Goal: Information Seeking & Learning: Learn about a topic

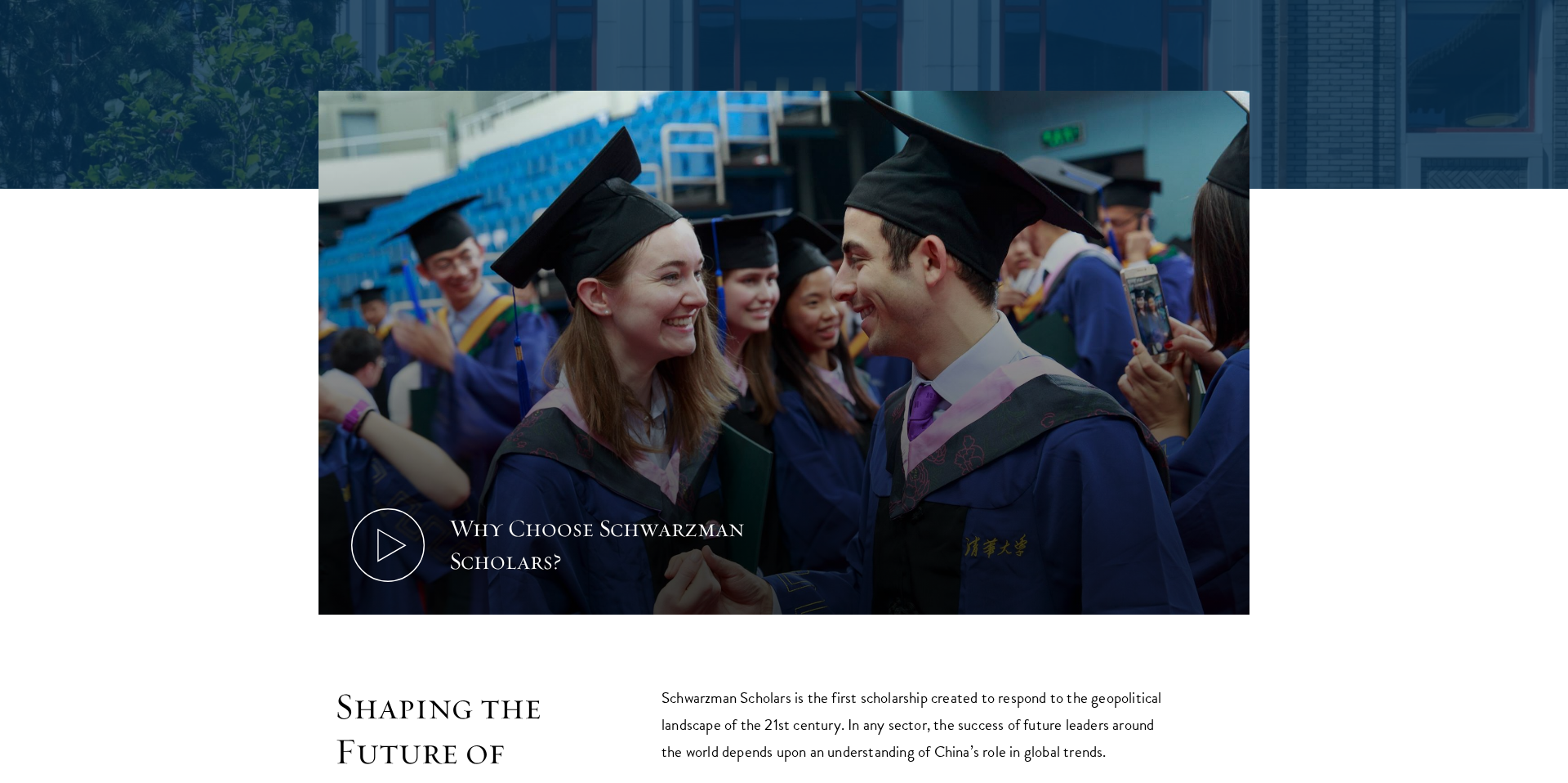
scroll to position [690, 0]
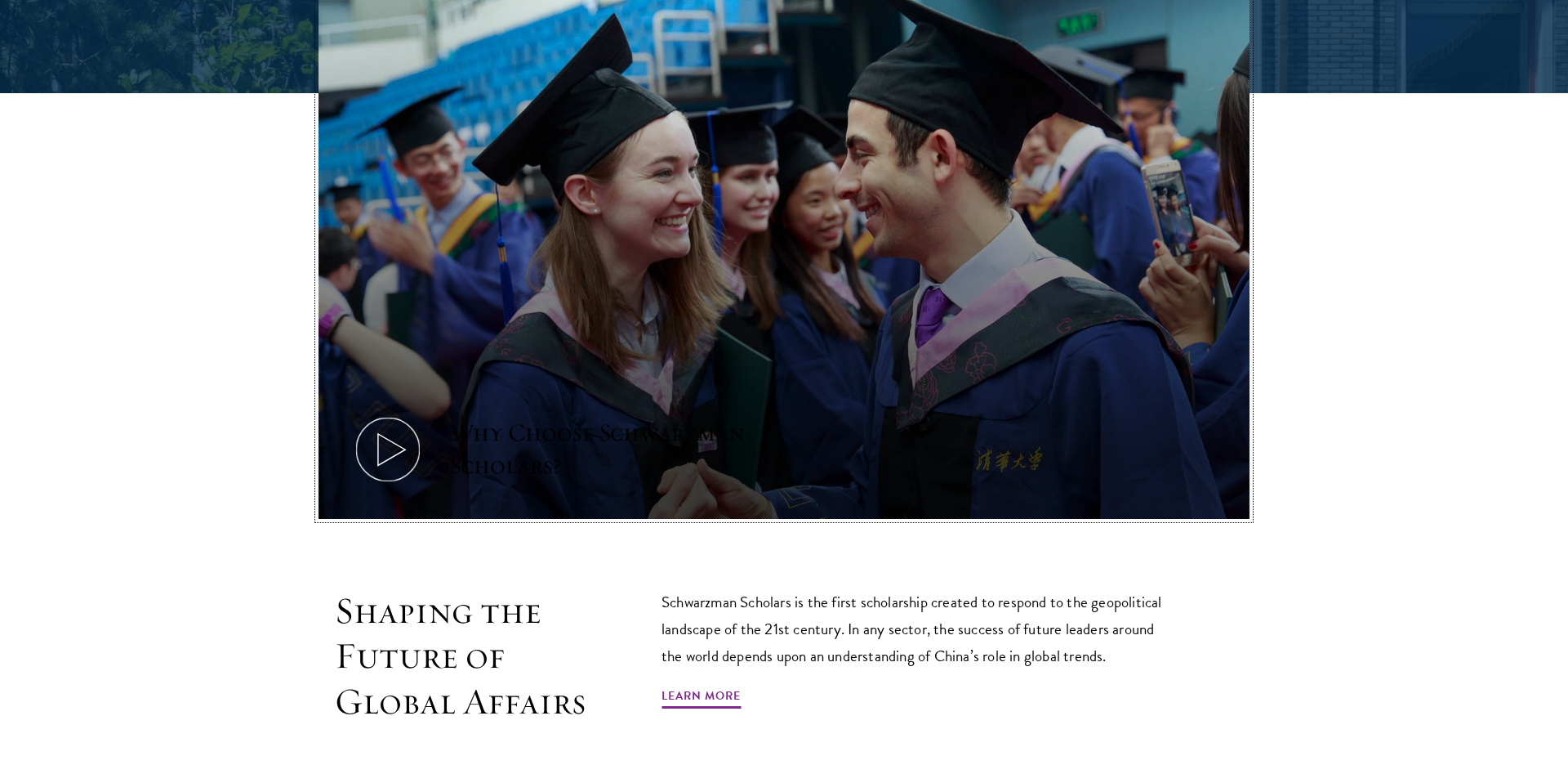
click at [569, 324] on button "Why Choose Schwarzman Scholars?" at bounding box center [784, 257] width 931 height 524
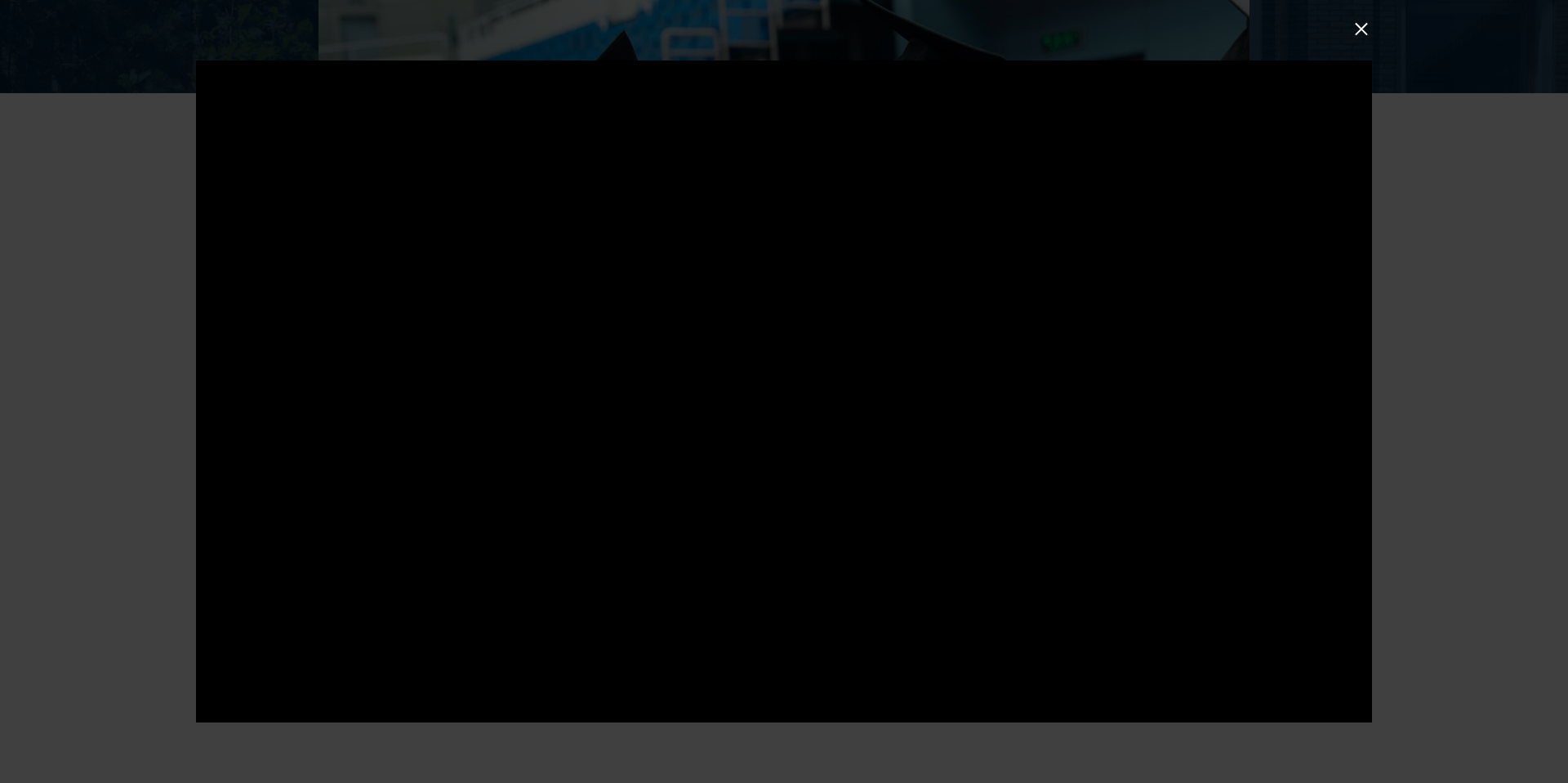
drag, startPoint x: 1454, startPoint y: 477, endPoint x: 1438, endPoint y: 477, distance: 16.0
click at [1453, 478] on div at bounding box center [784, 392] width 1568 height 783
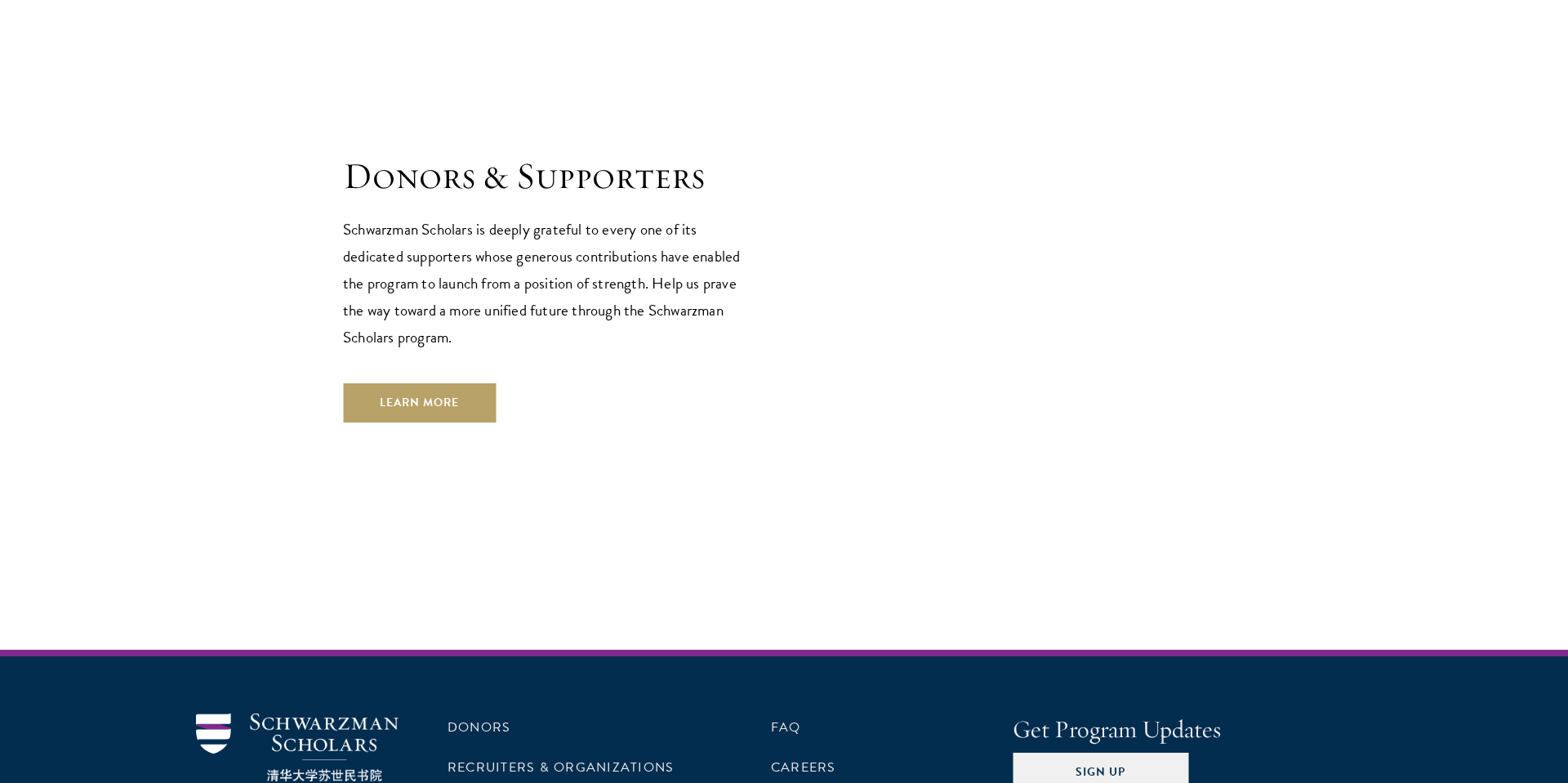
scroll to position [4897, 0]
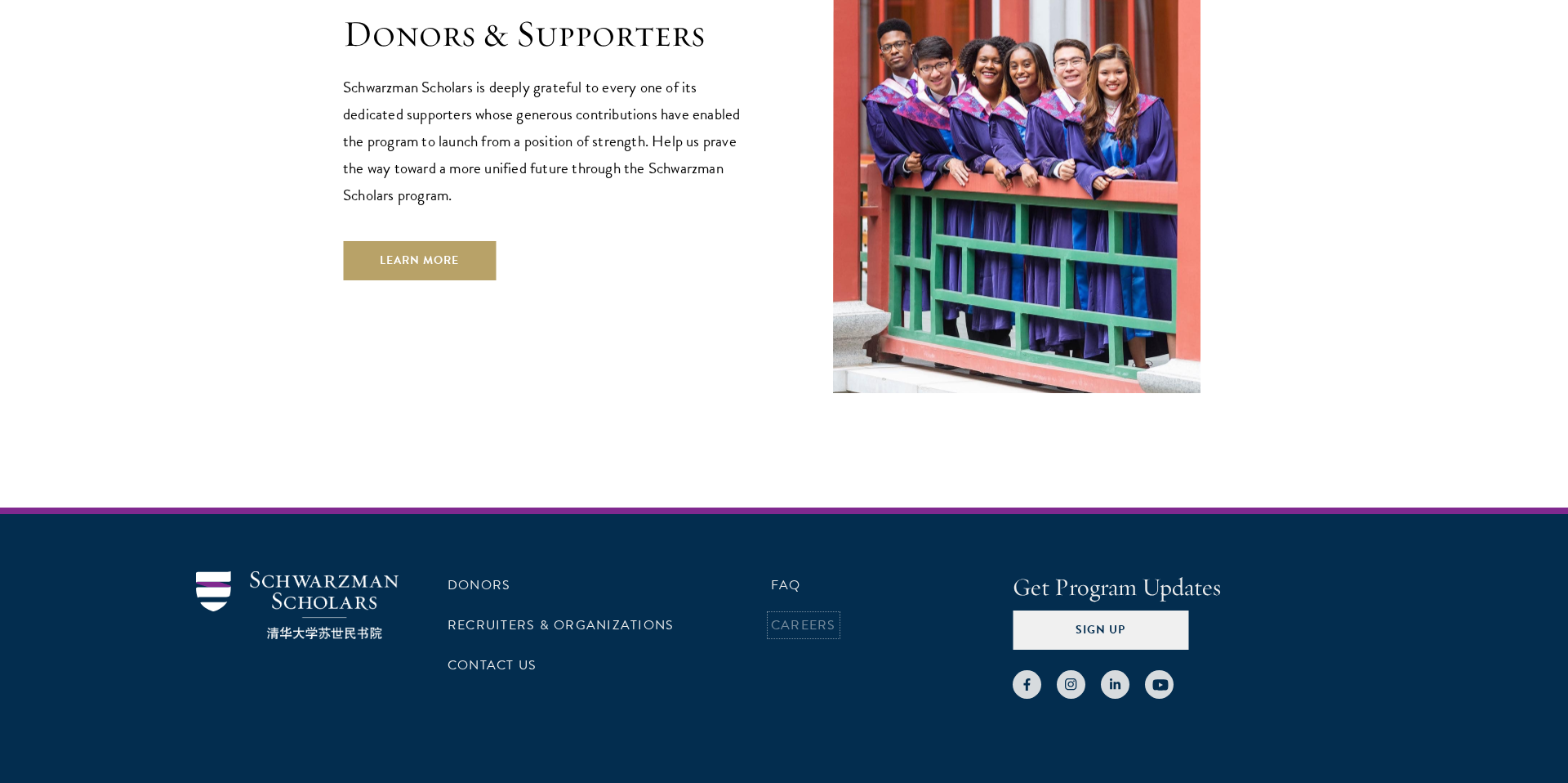
click at [808, 615] on link "Careers" at bounding box center [803, 625] width 65 height 20
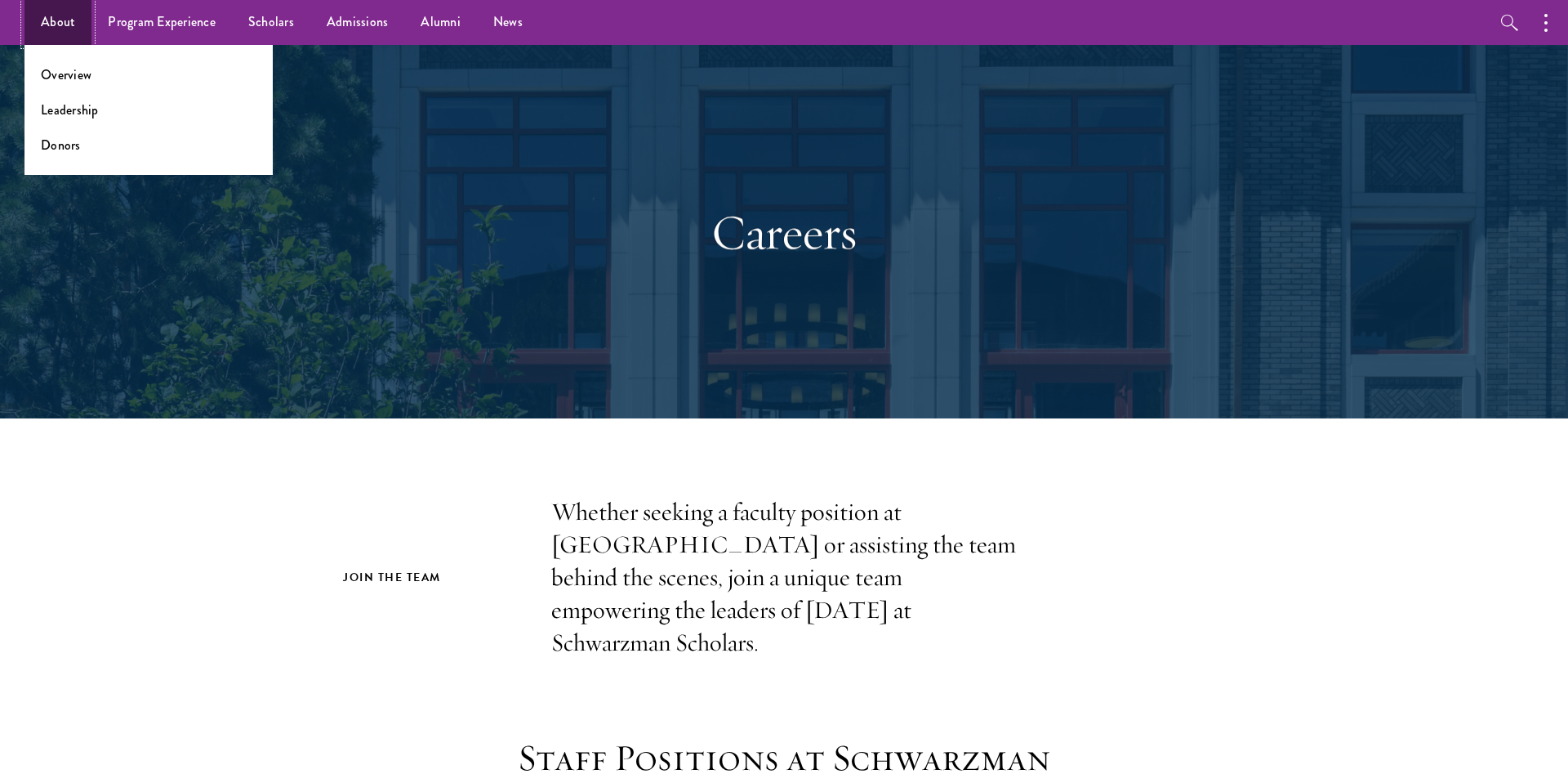
click at [46, 5] on link "About" at bounding box center [57, 22] width 67 height 45
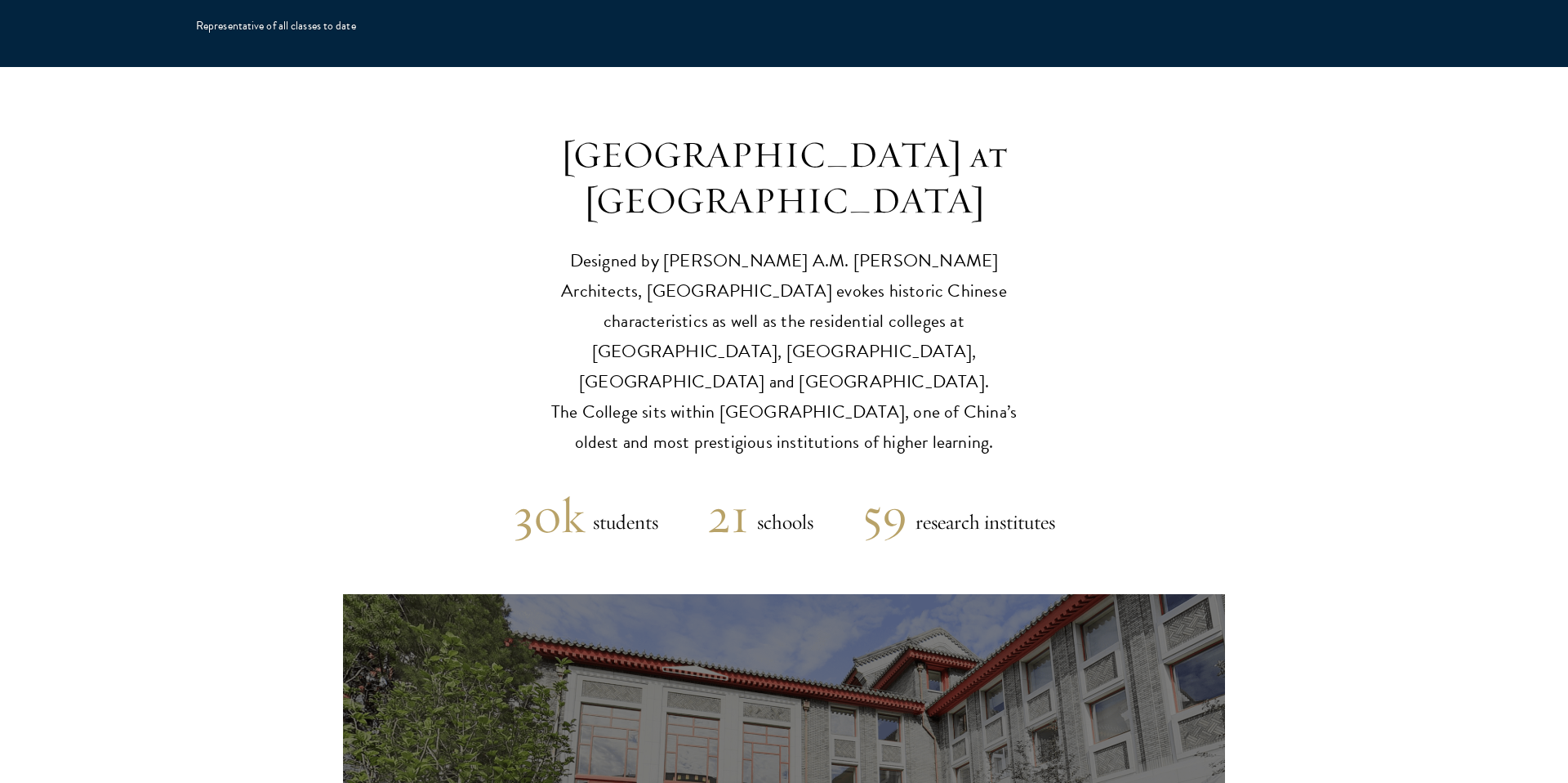
scroll to position [3806, 0]
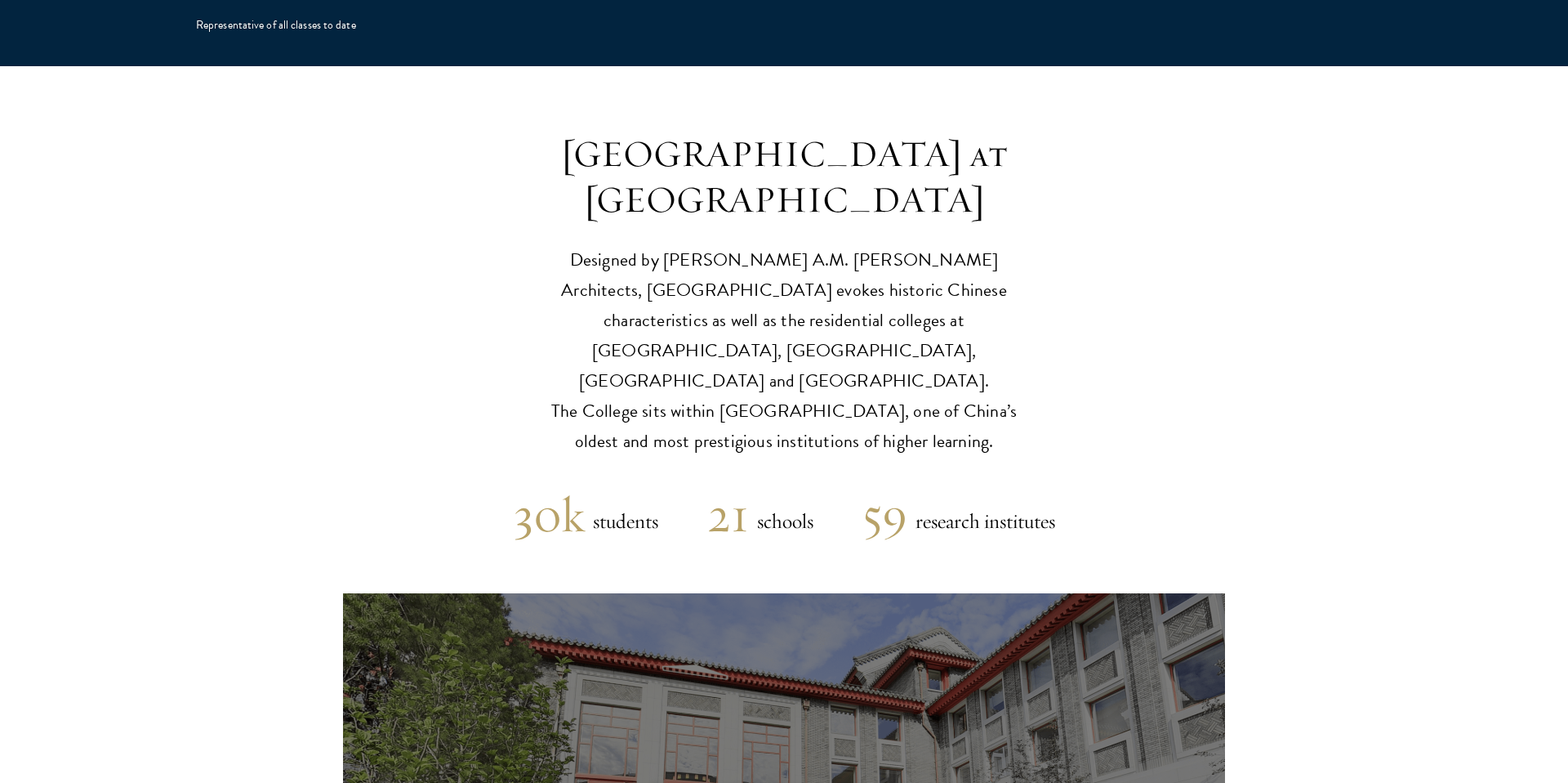
click at [390, 262] on header "[GEOGRAPHIC_DATA] at [GEOGRAPHIC_DATA] Designed by [PERSON_NAME] A.M. [PERSON_N…" at bounding box center [784, 294] width 1568 height 325
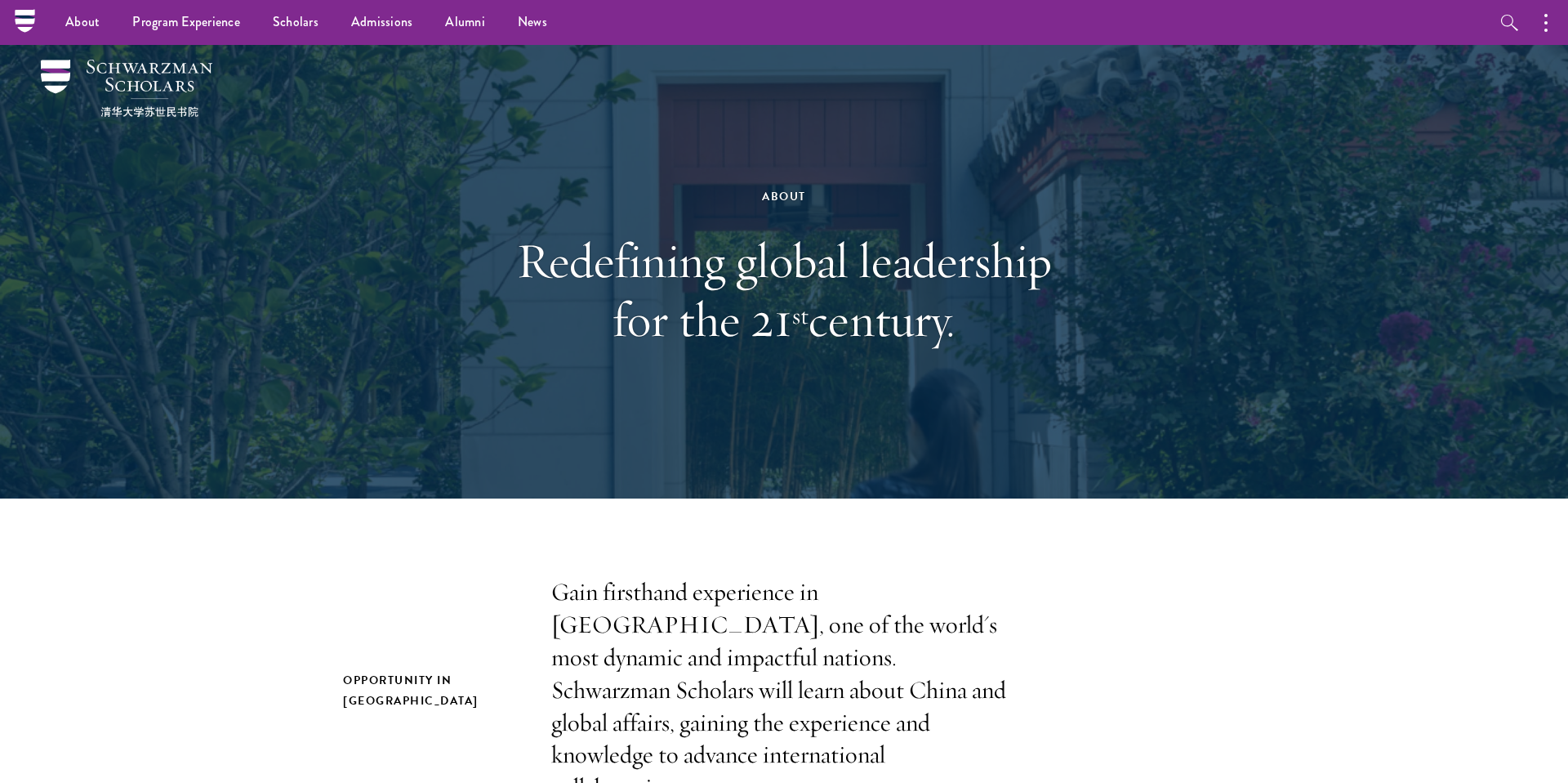
scroll to position [0, 0]
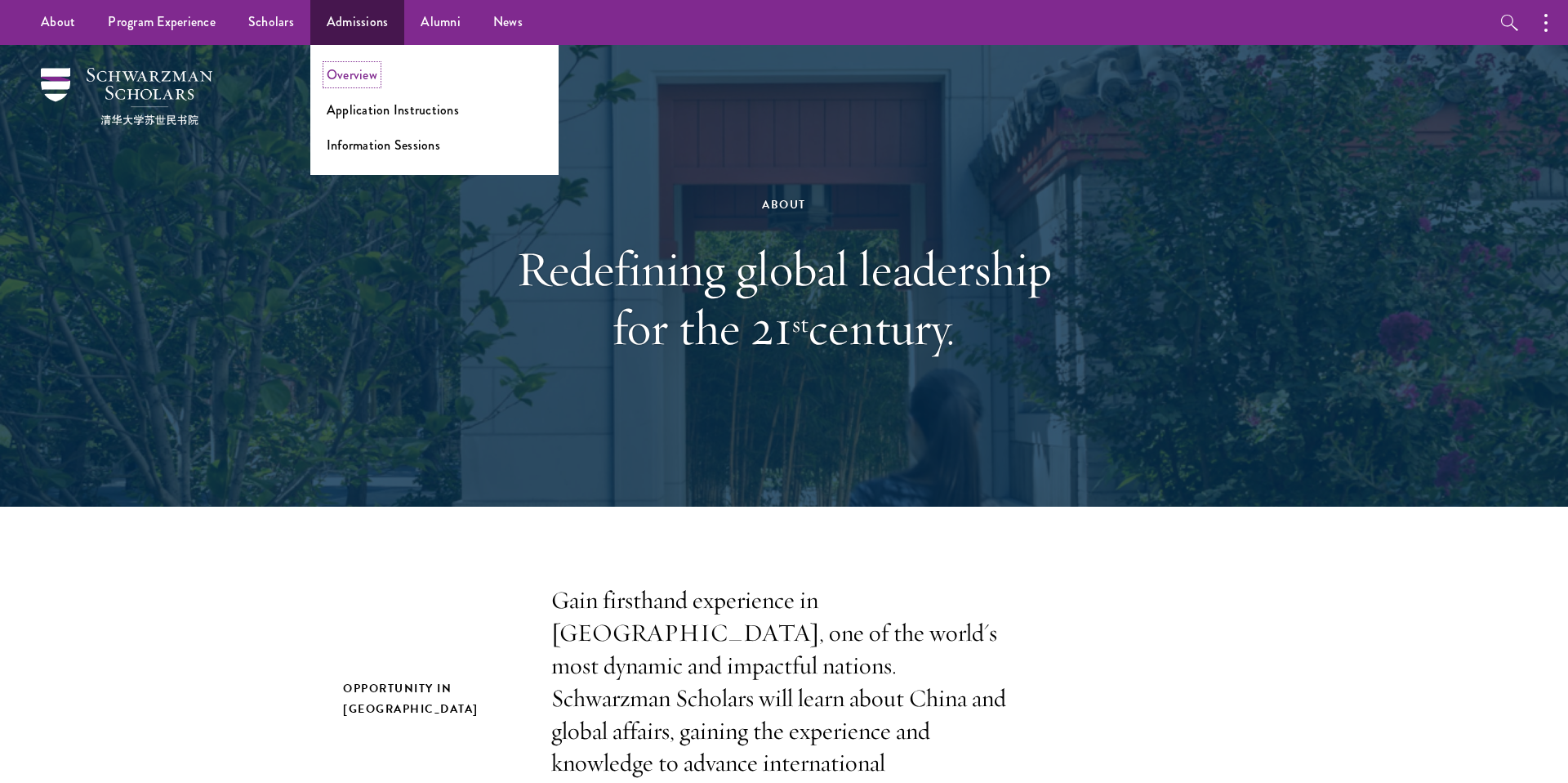
click at [360, 74] on link "Overview" at bounding box center [352, 74] width 51 height 19
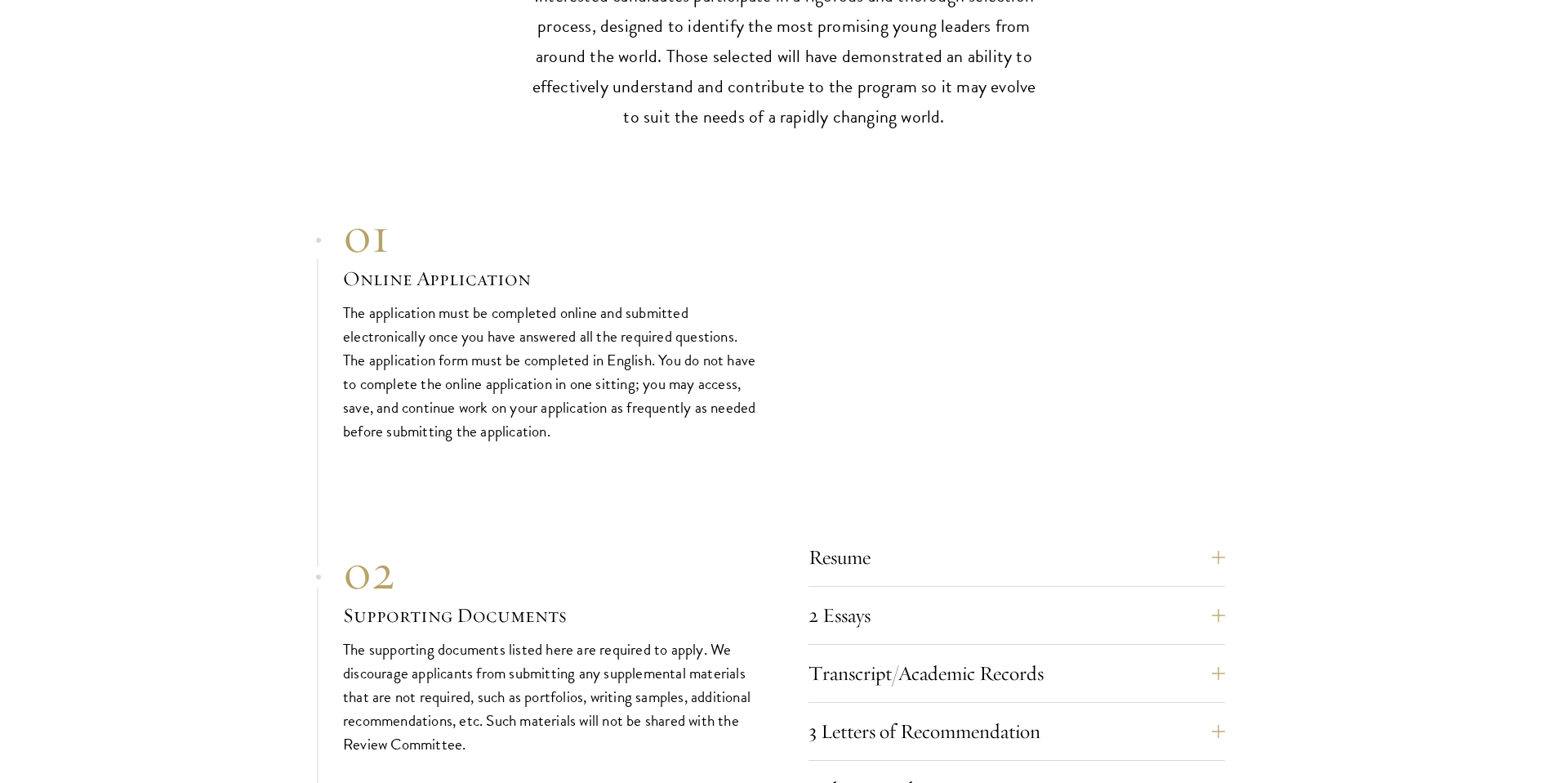
scroll to position [4733, 0]
